Goal: Transaction & Acquisition: Subscribe to service/newsletter

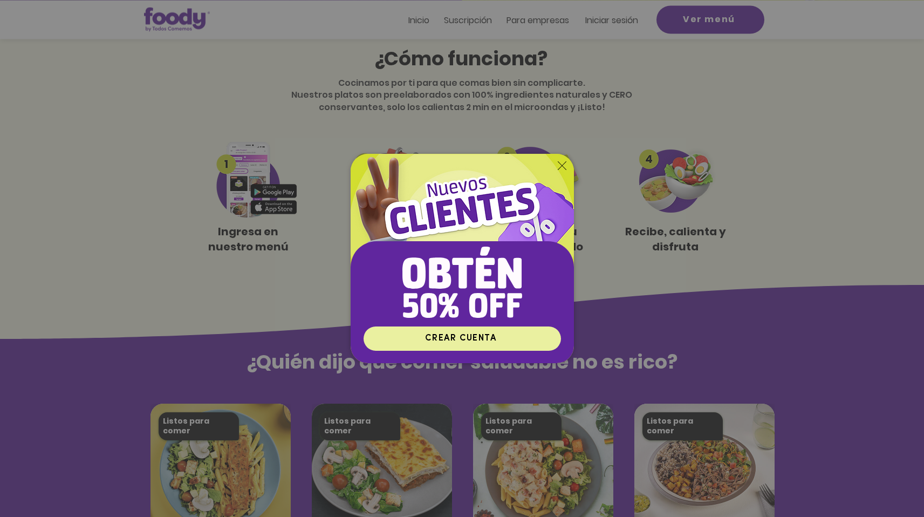
click at [485, 337] on span "CREAR CUENTA" at bounding box center [460, 338] width 71 height 10
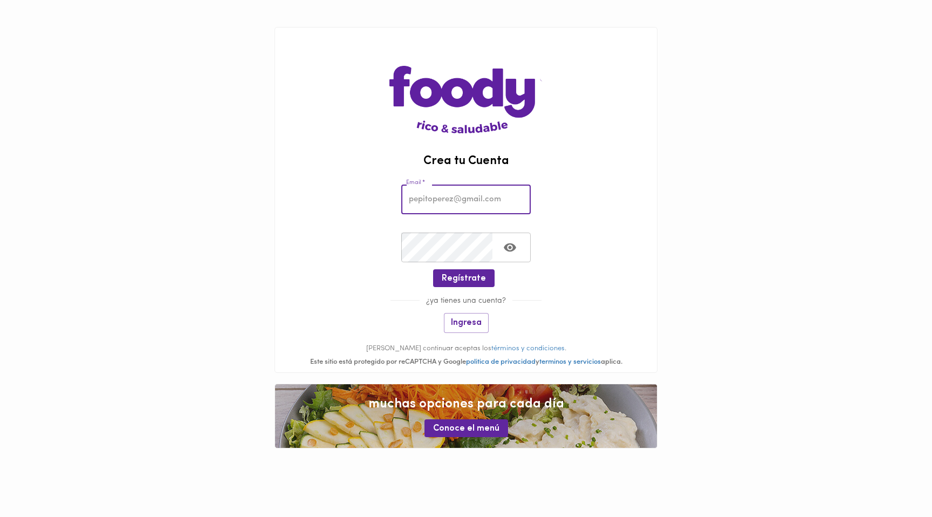
click at [448, 201] on input "email" at bounding box center [465, 200] width 129 height 30
type input "mateoyepeserna@gmail.com"
click at [475, 280] on span "Regístrate" at bounding box center [464, 279] width 44 height 10
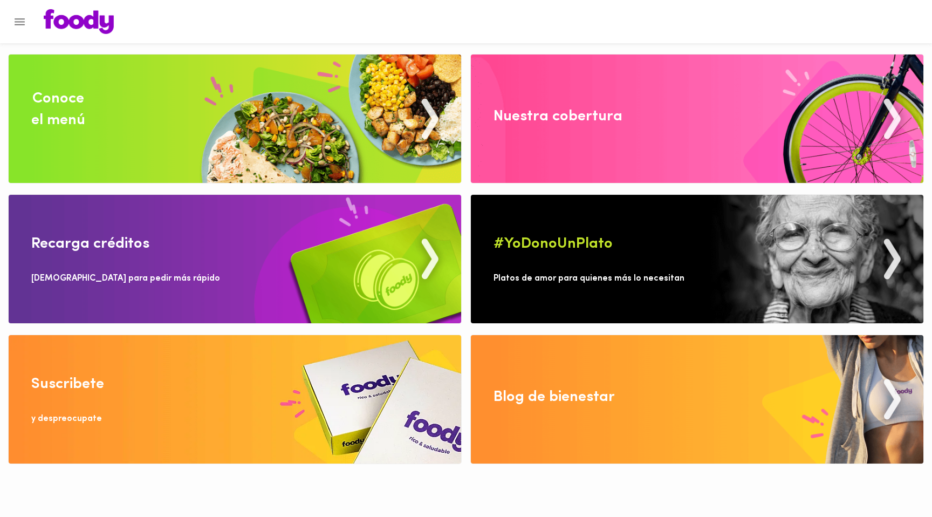
click at [583, 141] on img at bounding box center [697, 118] width 453 height 128
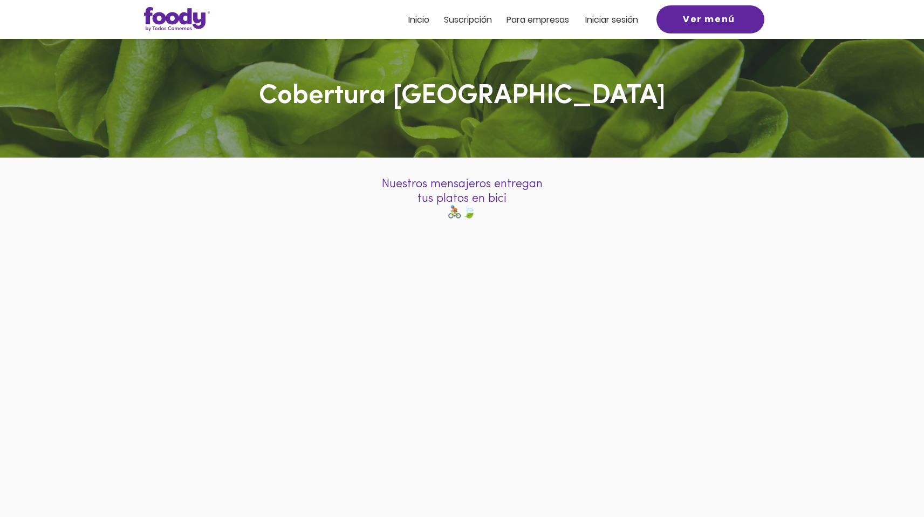
click at [476, 24] on span "Suscripción" at bounding box center [468, 19] width 48 height 12
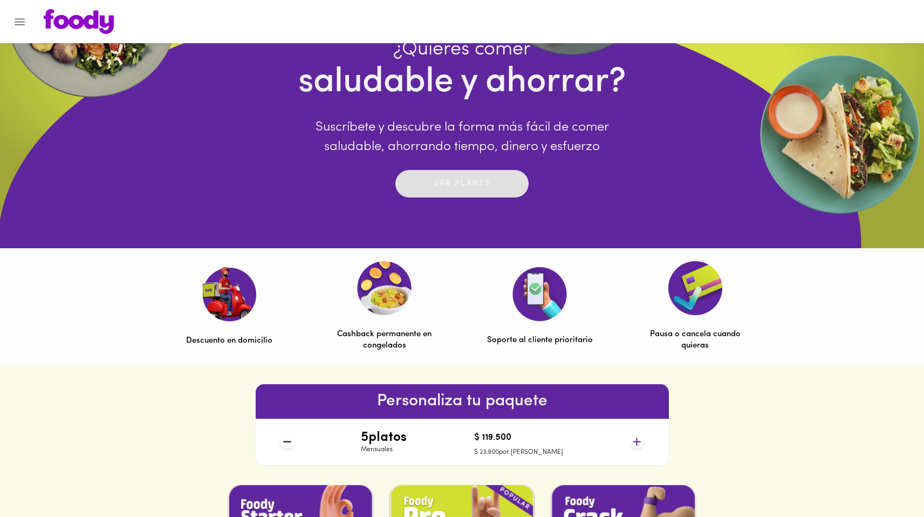
click at [445, 183] on p "Ver planes" at bounding box center [462, 184] width 56 height 12
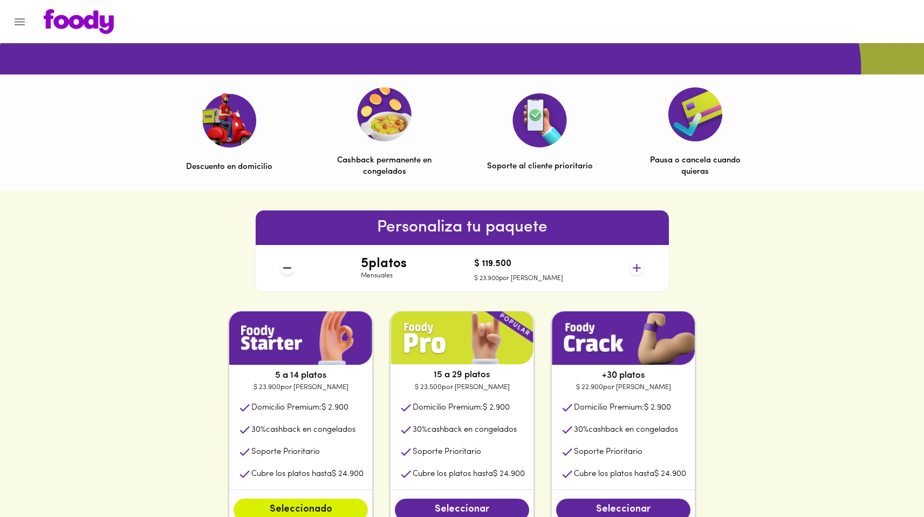
scroll to position [316, 0]
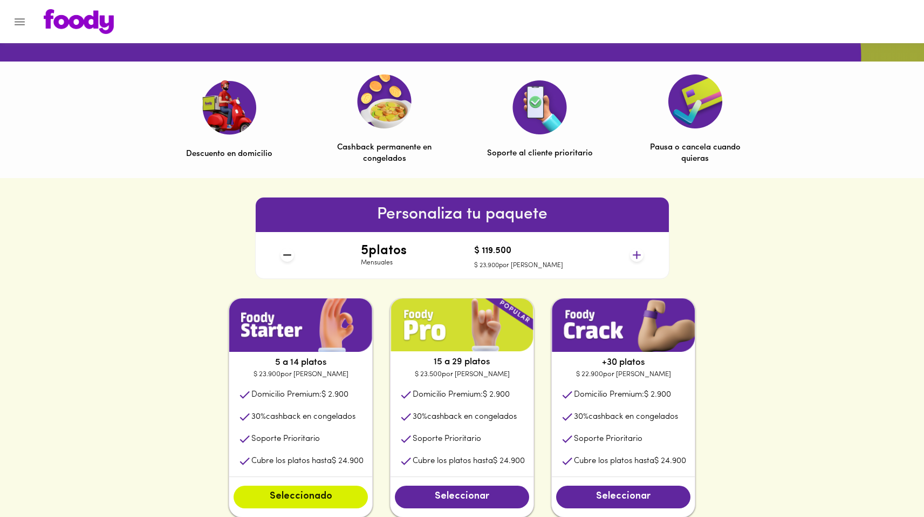
click at [639, 254] on icon at bounding box center [636, 254] width 13 height 13
click at [642, 257] on icon at bounding box center [636, 254] width 13 height 13
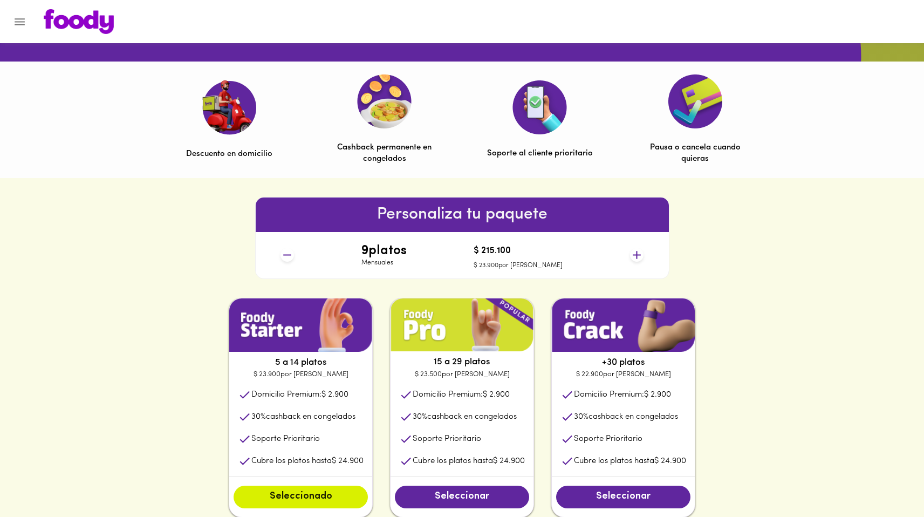
click at [642, 257] on icon at bounding box center [636, 254] width 13 height 13
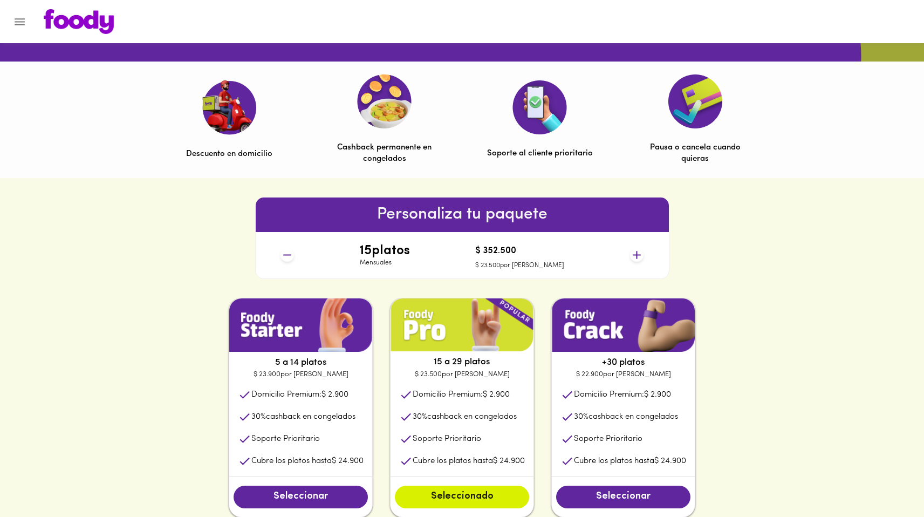
click at [642, 257] on icon at bounding box center [636, 254] width 13 height 13
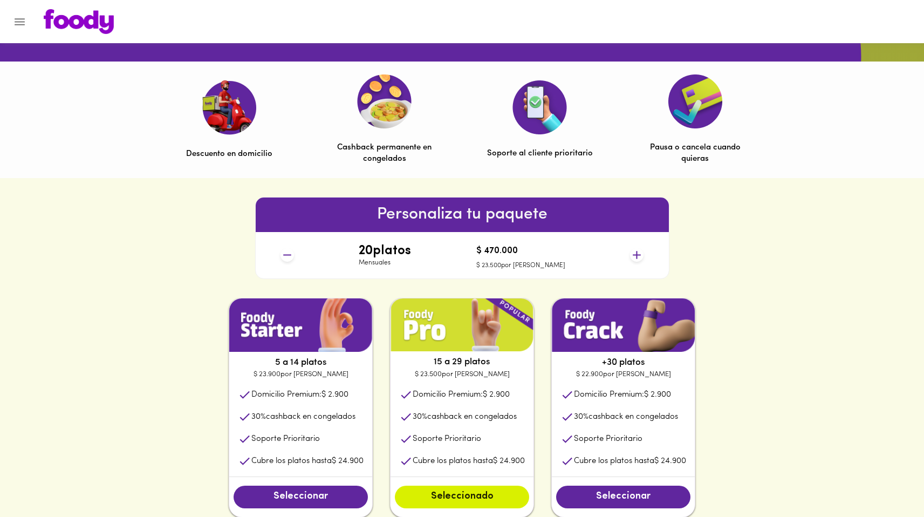
click at [769, 245] on div "Personaliza tu paquete 20 platos Mensuales $ 470.000 $ 23.500 por plato" at bounding box center [462, 238] width 924 height 120
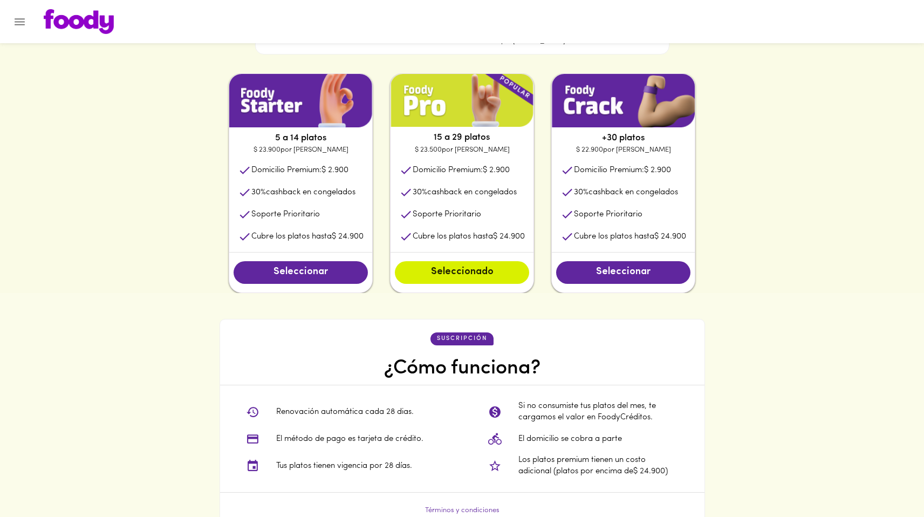
scroll to position [513, 0]
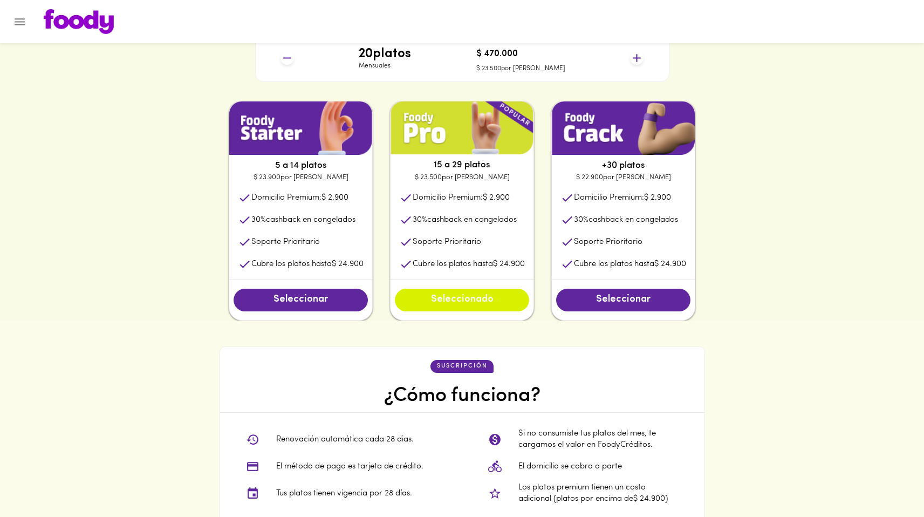
click at [456, 302] on span "Seleccionado" at bounding box center [462, 300] width 113 height 12
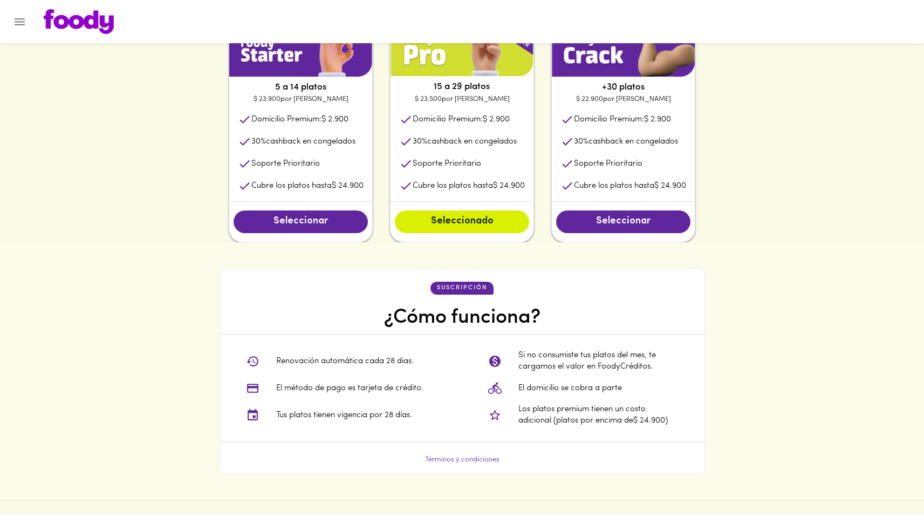
scroll to position [864, 0]
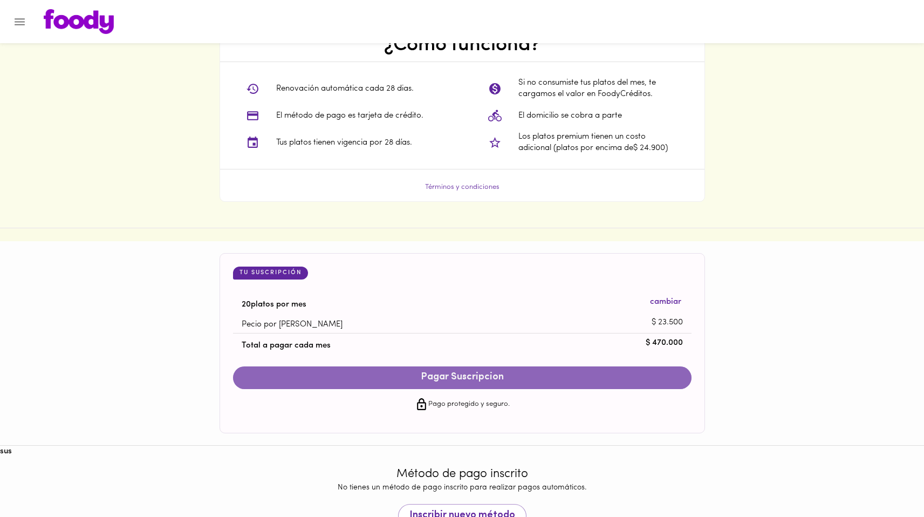
click at [464, 377] on span "Pagar Suscripcion" at bounding box center [462, 378] width 437 height 12
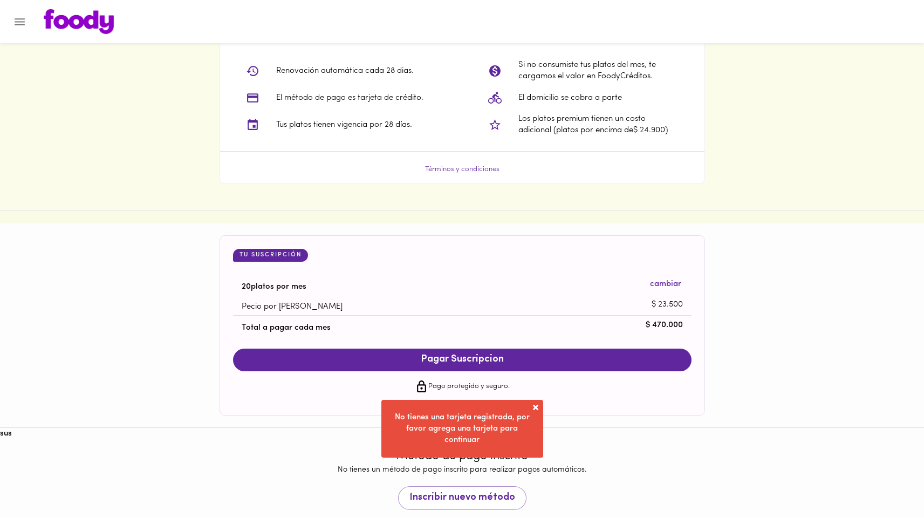
scroll to position [907, 0]
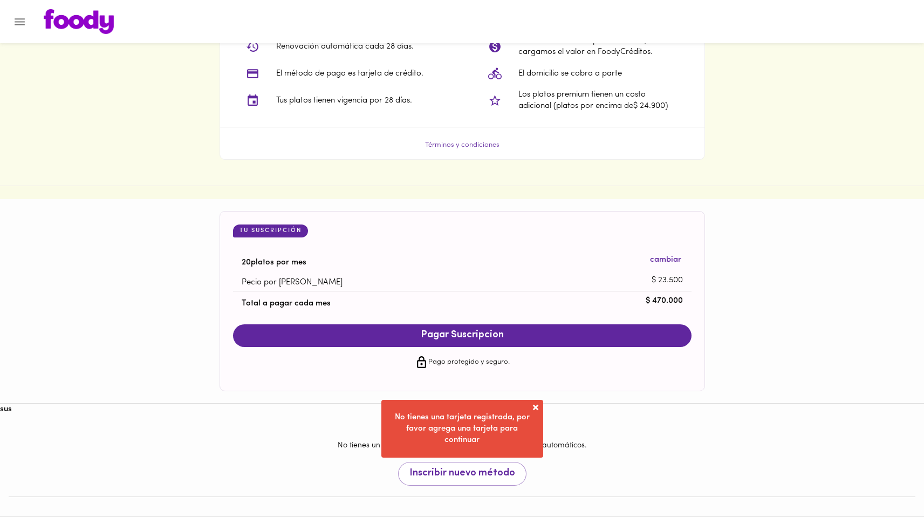
click at [485, 363] on p "Pago protegido y seguro." at bounding box center [468, 362] width 81 height 11
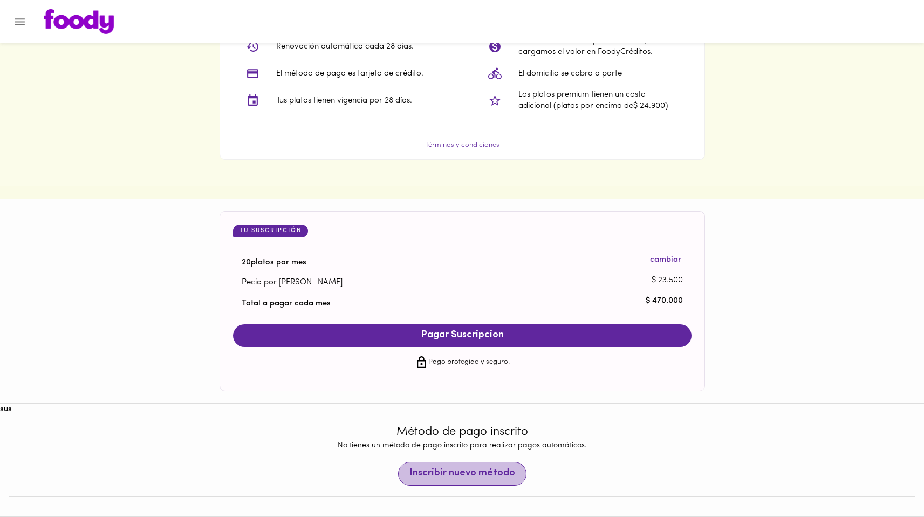
click at [474, 469] on span "Inscribir nuevo método" at bounding box center [463, 474] width 106 height 12
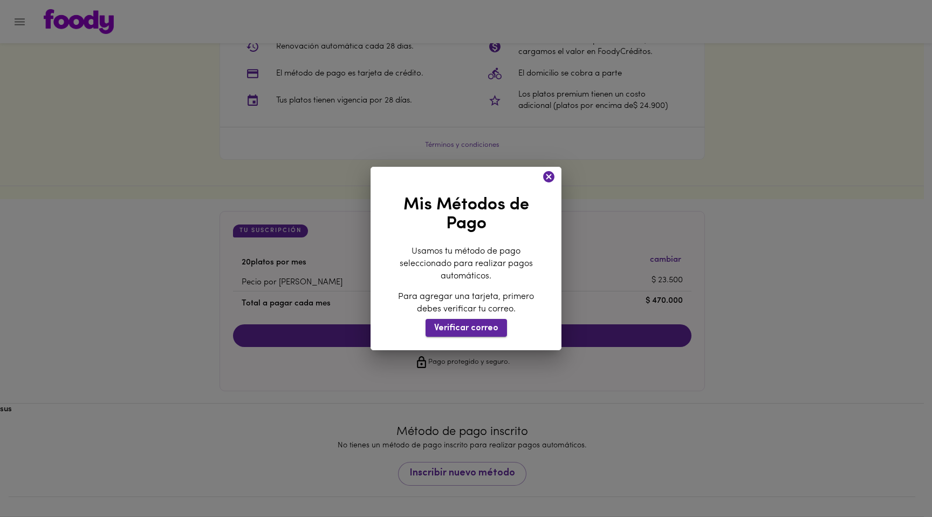
scroll to position [879, 0]
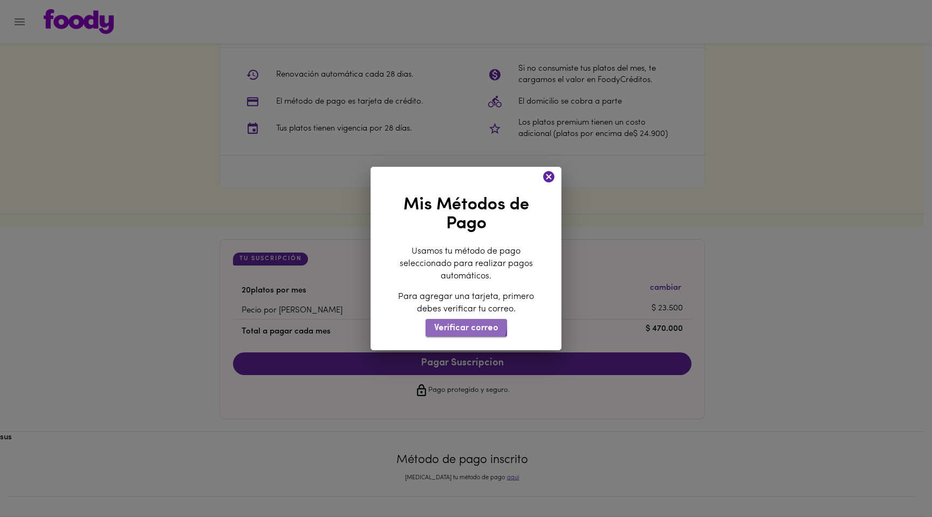
click at [463, 324] on span "Verificar correo" at bounding box center [466, 328] width 64 height 10
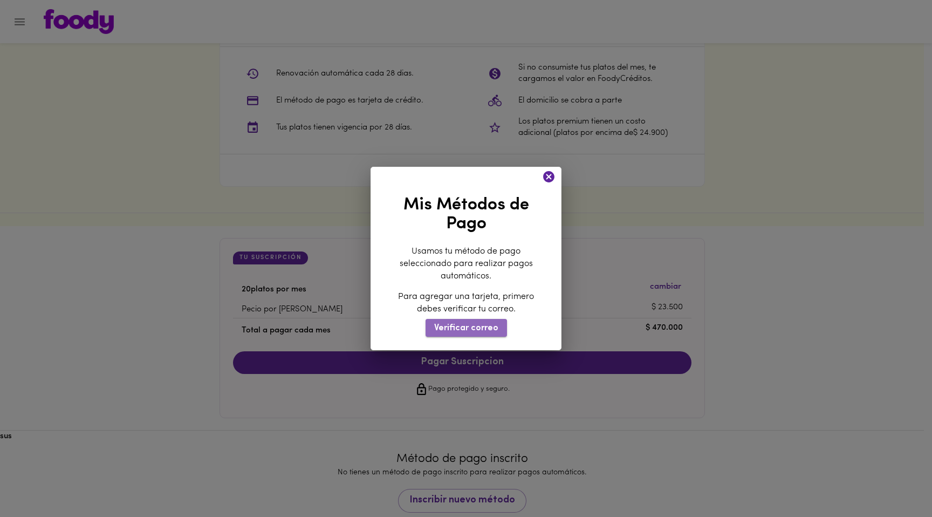
click at [469, 333] on span "Verificar correo" at bounding box center [466, 328] width 64 height 10
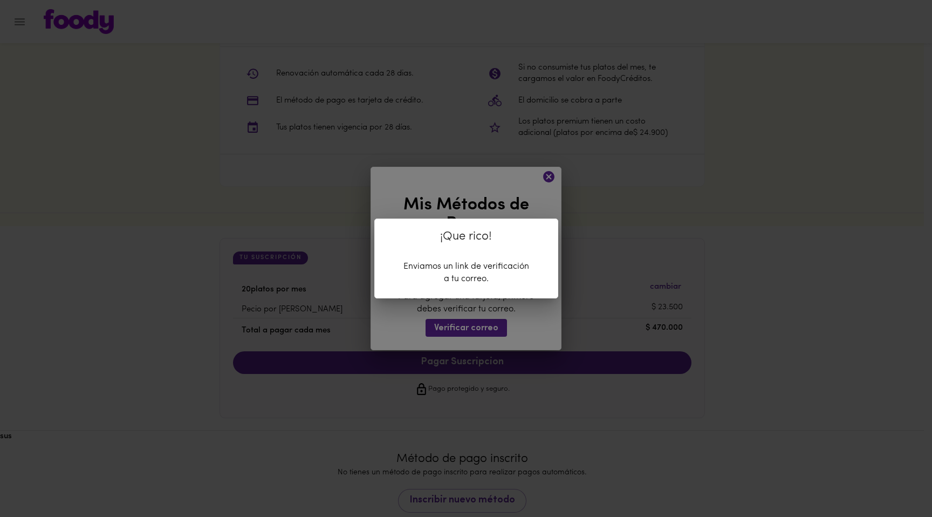
click at [540, 211] on div "¡Que rico! Enviamos un link de verificación a tu correo." at bounding box center [466, 258] width 932 height 517
click at [547, 181] on div "¡Que rico! Enviamos un link de verificación a tu correo." at bounding box center [466, 258] width 932 height 517
click at [549, 178] on div "¡Que rico! Enviamos un link de verificación a tu correo." at bounding box center [466, 258] width 932 height 517
click at [491, 268] on div "Enviamos un link de verificación a tu correo." at bounding box center [466, 273] width 129 height 25
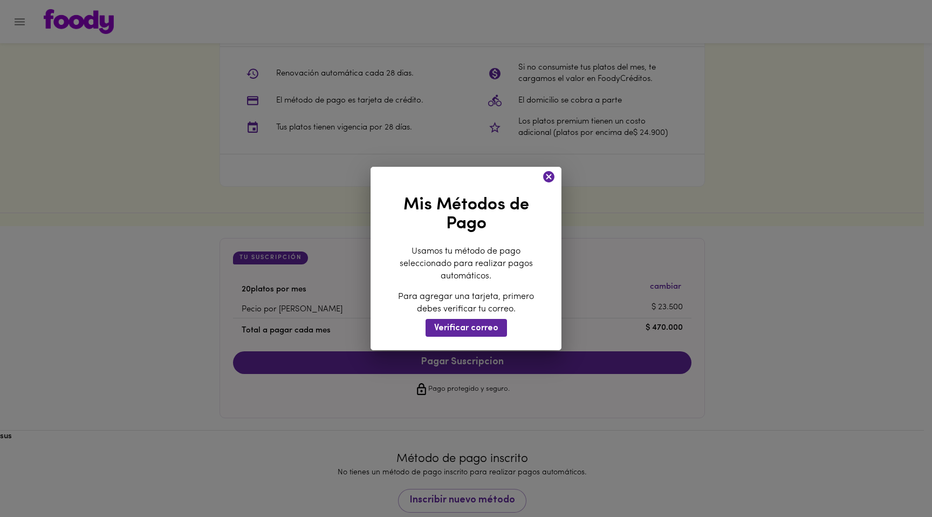
click at [542, 181] on div "¡Que rico! Enviamos un link de verificación a tu correo." at bounding box center [466, 258] width 932 height 517
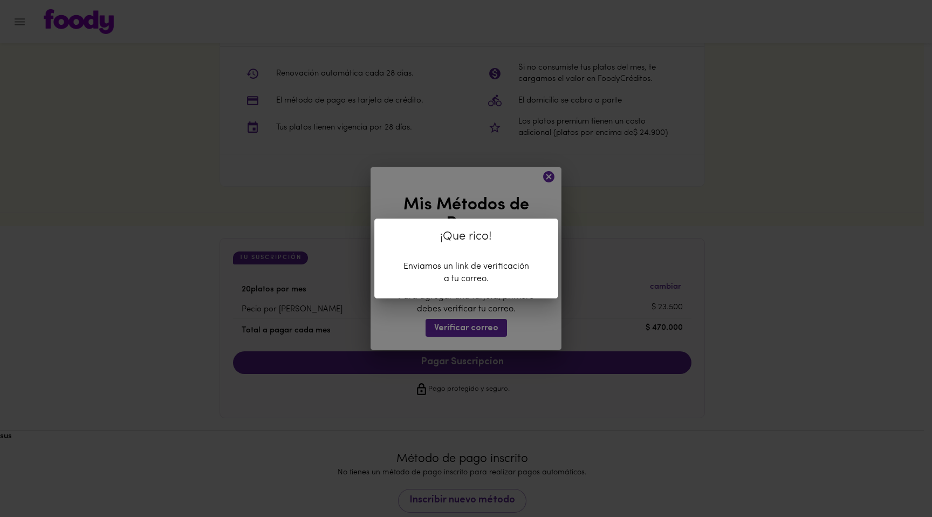
click at [550, 173] on div "¡Que rico! Enviamos un link de verificación a tu correo." at bounding box center [466, 258] width 932 height 517
drag, startPoint x: 532, startPoint y: 195, endPoint x: 528, endPoint y: 208, distance: 13.6
click at [532, 200] on div "¡Que rico! Enviamos un link de verificación a tu correo." at bounding box center [466, 258] width 932 height 517
drag, startPoint x: 524, startPoint y: 215, endPoint x: 546, endPoint y: 176, distance: 45.2
click at [524, 215] on div "¡Que rico! Enviamos un link de verificación a tu correo." at bounding box center [466, 258] width 932 height 517
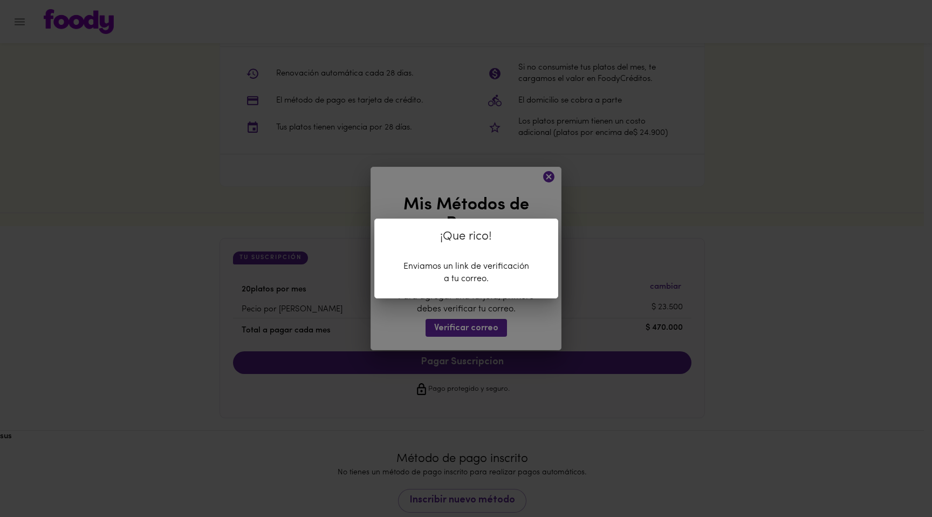
click at [547, 175] on div "¡Que rico! Enviamos un link de verificación a tu correo." at bounding box center [466, 258] width 932 height 517
click at [549, 176] on div "¡Que rico! Enviamos un link de verificación a tu correo." at bounding box center [466, 258] width 932 height 517
drag, startPoint x: 549, startPoint y: 176, endPoint x: 550, endPoint y: 182, distance: 6.2
click at [549, 178] on div "¡Que rico! Enviamos un link de verificación a tu correo." at bounding box center [466, 258] width 932 height 517
click at [564, 190] on div "¡Que rico! Enviamos un link de verificación a tu correo." at bounding box center [466, 258] width 932 height 517
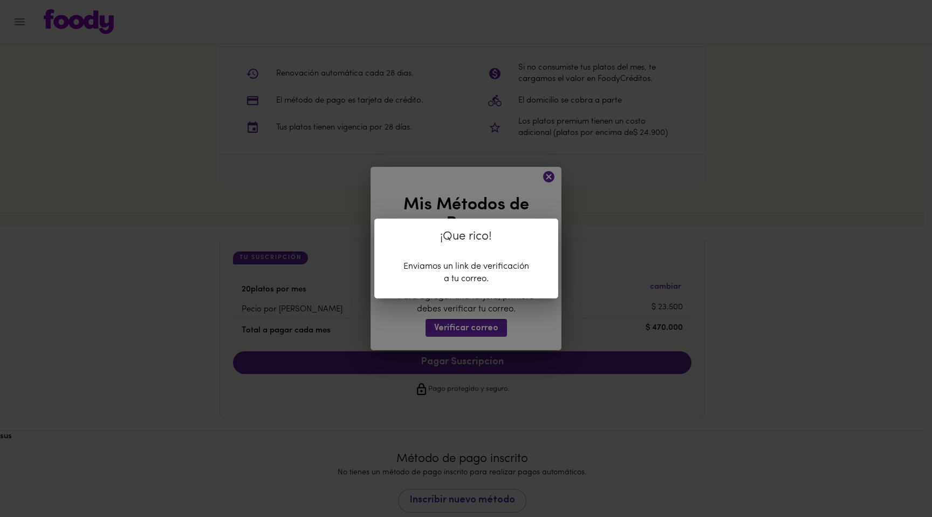
click at [594, 206] on div "¡Que rico! Enviamos un link de verificación a tu correo." at bounding box center [466, 258] width 932 height 517
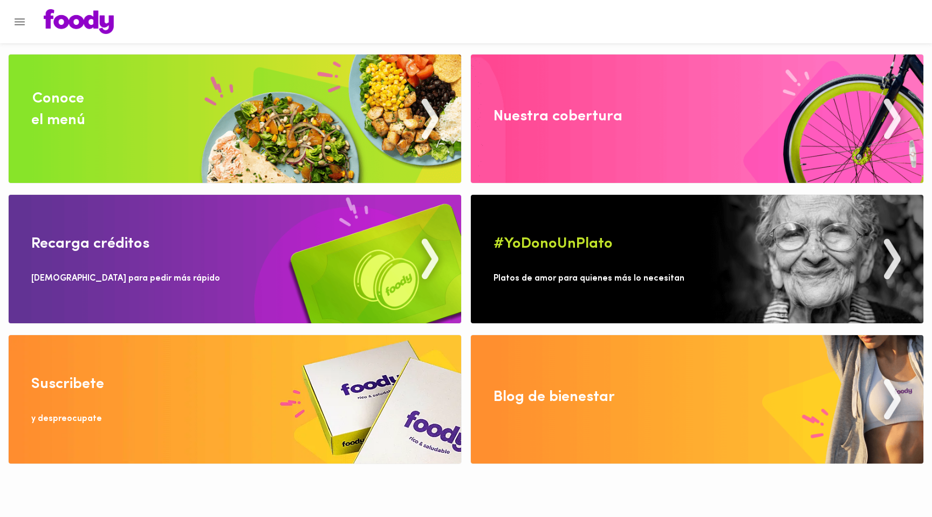
click at [233, 406] on img at bounding box center [235, 399] width 453 height 128
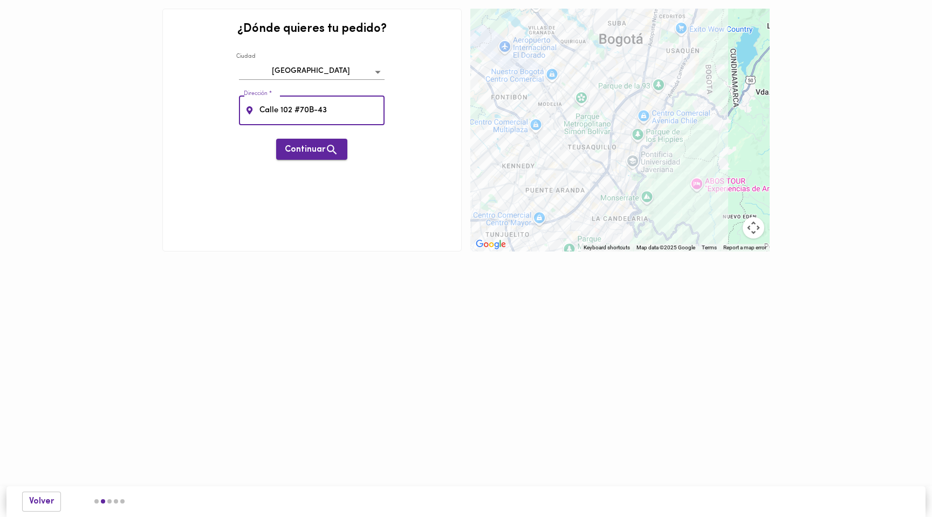
type input "Calle 102 #70B-43"
click at [283, 153] on button "Continuar" at bounding box center [311, 149] width 71 height 21
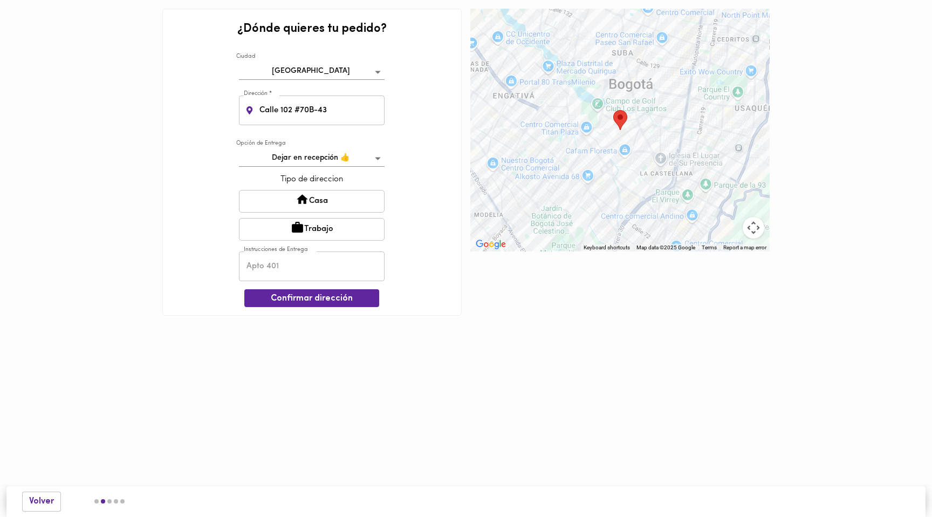
click at [335, 200] on button "Casa" at bounding box center [312, 201] width 146 height 23
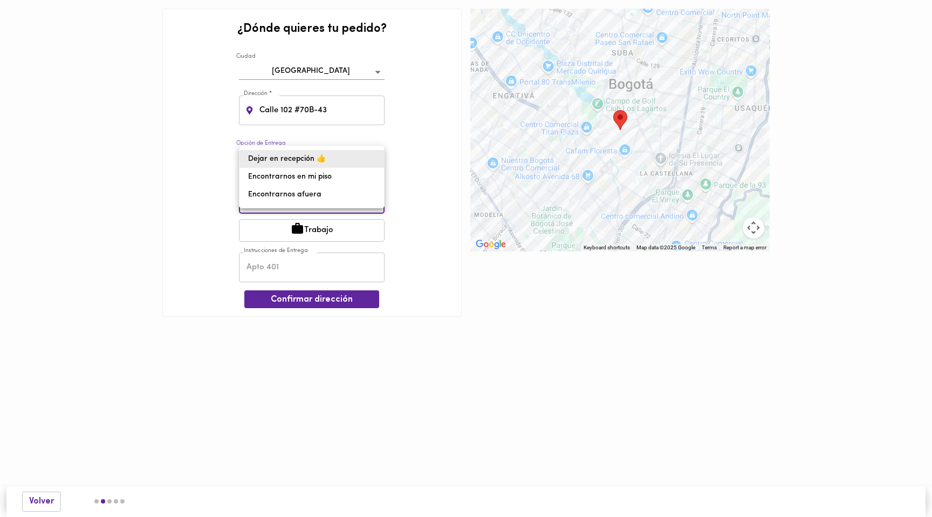
click at [371, 157] on body "¿Dónde quieres tu pedido? [GEOGRAPHIC_DATA] bogota Dirección * [STREET_ADDRESS]…" at bounding box center [466, 174] width 932 height 349
click at [319, 191] on li "Encontrarnos afuera" at bounding box center [312, 195] width 145 height 18
type input "meet-outside"
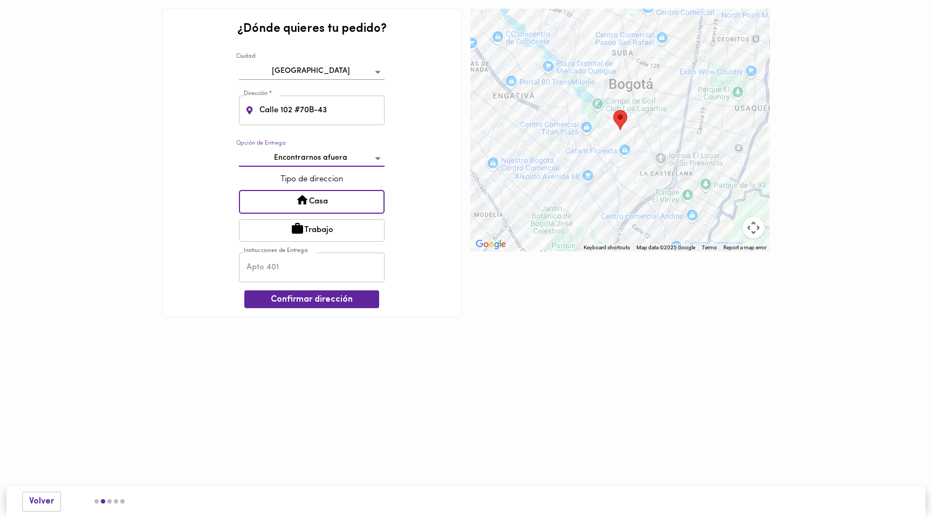
click at [343, 276] on input "text" at bounding box center [312, 268] width 146 height 30
type input "Apto 302"
click at [365, 306] on button "Confirmar dirección" at bounding box center [311, 299] width 135 height 18
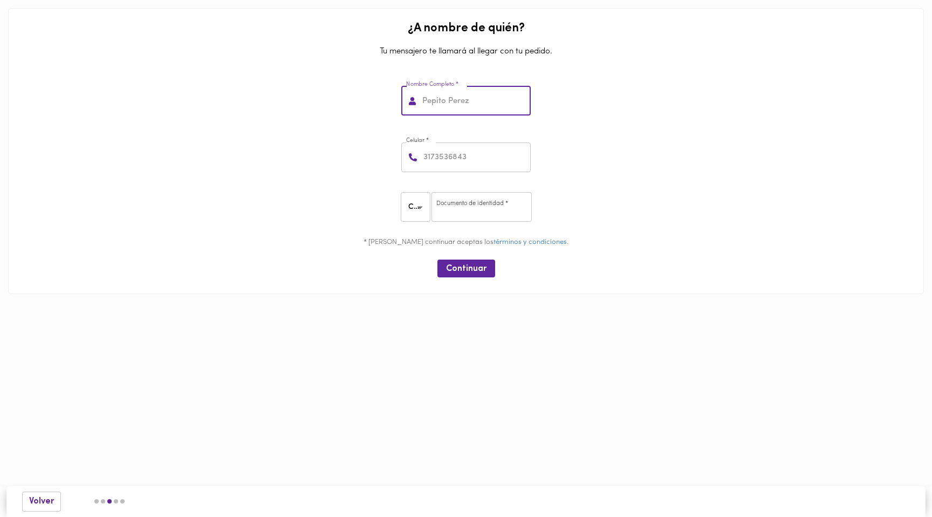
click at [474, 110] on input "text" at bounding box center [475, 101] width 111 height 30
type input "[PERSON_NAME]"
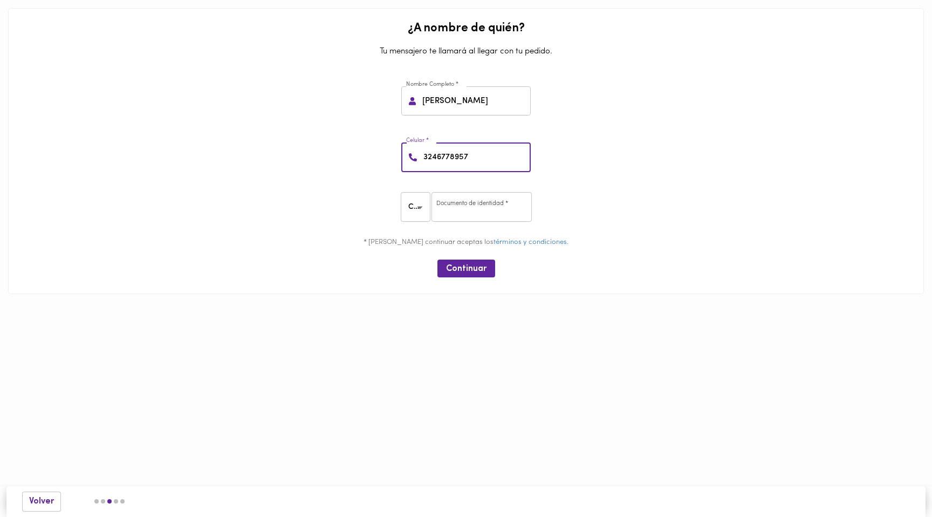
type input "3246778957"
click at [472, 213] on input "number" at bounding box center [482, 207] width 100 height 30
type input "1002590627"
click at [577, 326] on html "¿A nombre de quién? Tu mensajero te llamará al llegar con tu pedido. Nombre Com…" at bounding box center [466, 163] width 932 height 326
click at [466, 270] on span "Continuar" at bounding box center [466, 269] width 40 height 10
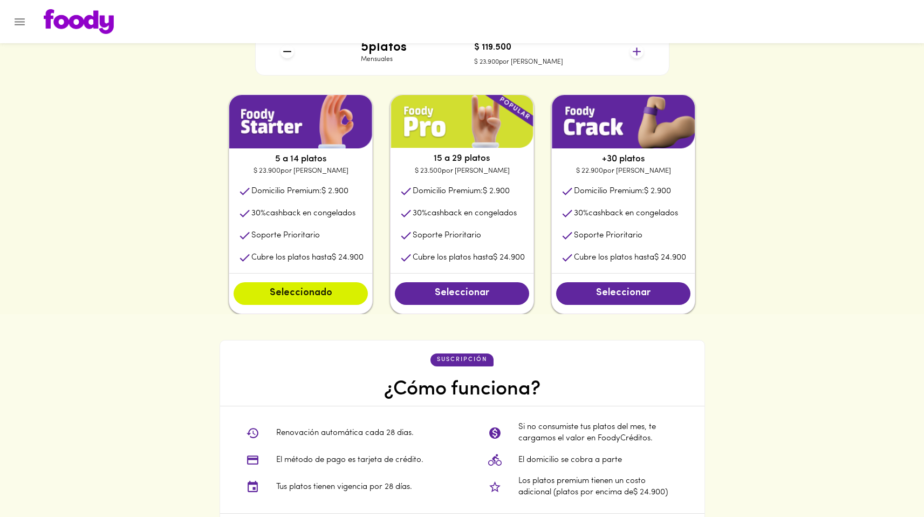
scroll to position [111, 0]
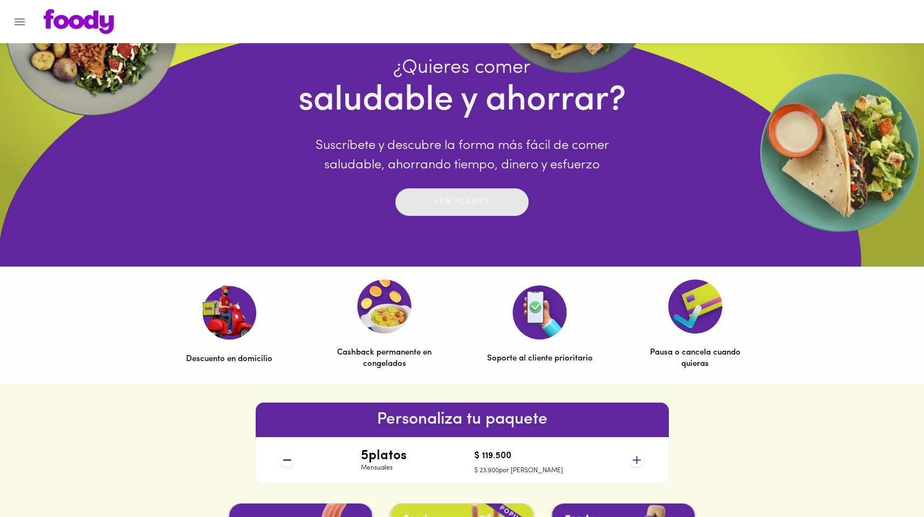
click at [462, 203] on p "Ver planes" at bounding box center [462, 202] width 56 height 12
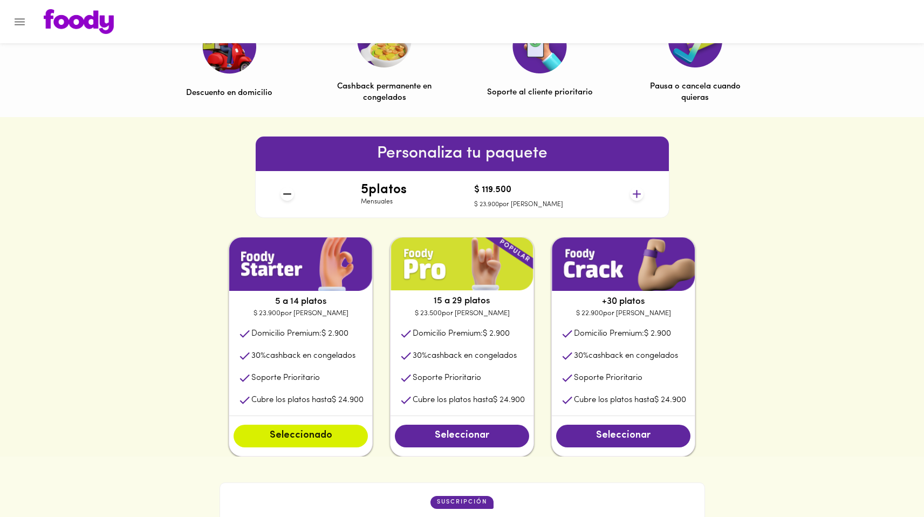
scroll to position [378, 0]
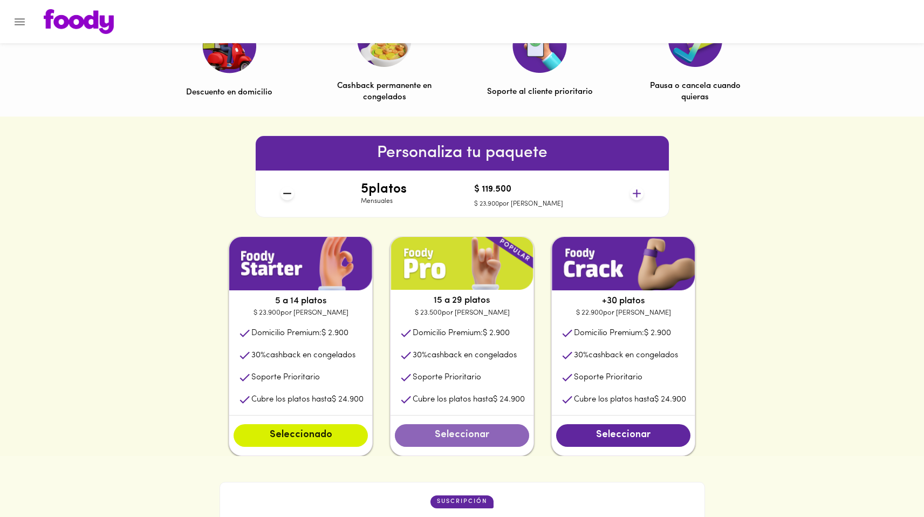
click at [463, 437] on span "Seleccionar" at bounding box center [462, 435] width 113 height 12
